Goal: Find specific page/section: Find specific page/section

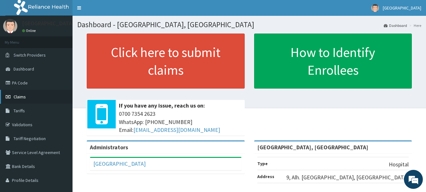
click at [21, 98] on span "Claims" at bounding box center [20, 97] width 12 height 6
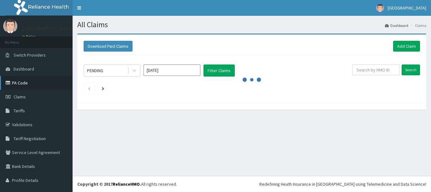
click at [21, 81] on link "PA Code" at bounding box center [36, 83] width 73 height 14
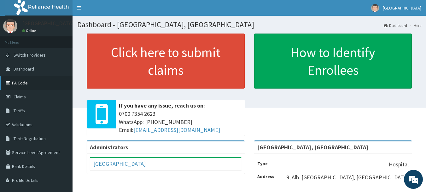
click at [21, 83] on link "PA Code" at bounding box center [36, 83] width 73 height 14
